Goal: Information Seeking & Learning: Learn about a topic

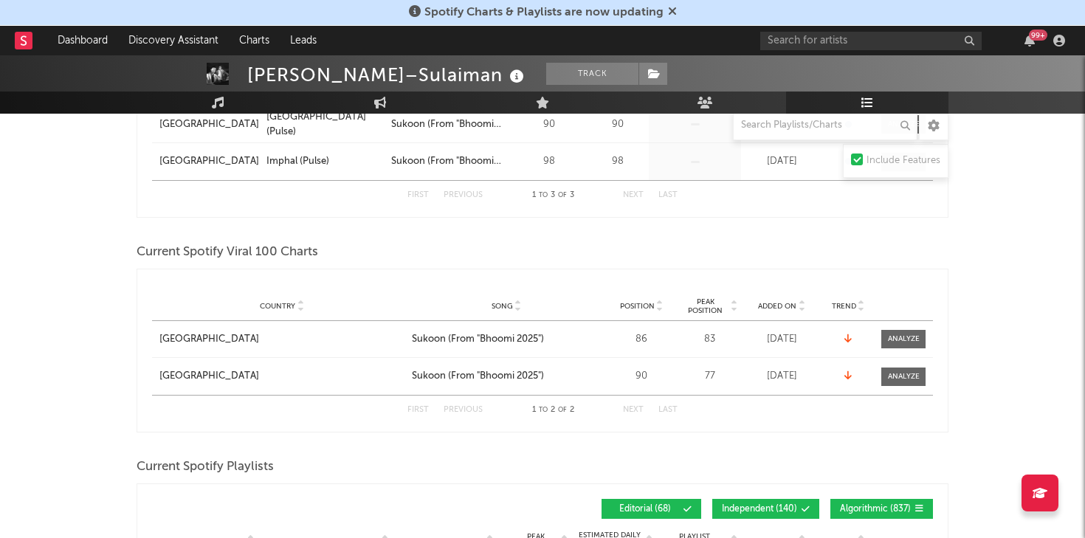
scroll to position [366, 0]
